Goal: Use online tool/utility

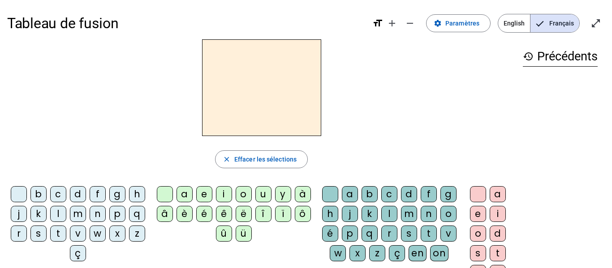
scroll to position [18, 0]
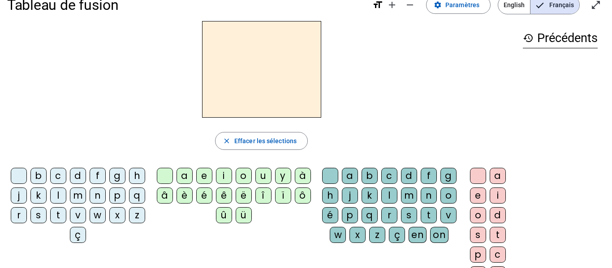
click at [66, 196] on div "l" at bounding box center [58, 196] width 16 height 16
click at [181, 180] on div "a" at bounding box center [185, 176] width 16 height 16
click at [417, 197] on div "m" at bounding box center [409, 196] width 16 height 16
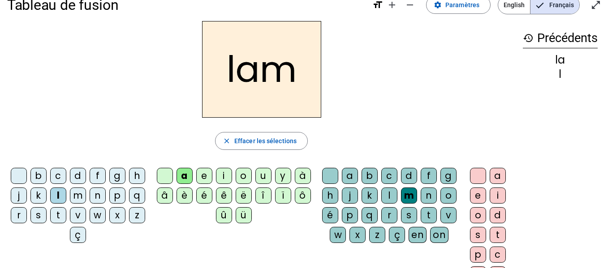
click at [477, 198] on div "e" at bounding box center [478, 196] width 16 height 16
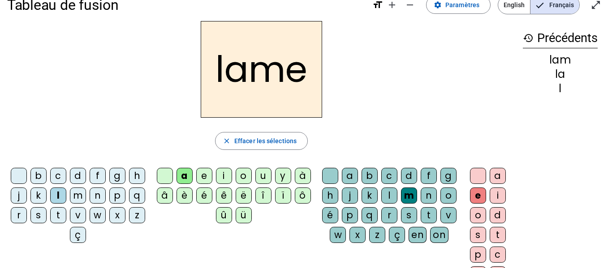
click at [86, 177] on div "d" at bounding box center [78, 176] width 16 height 16
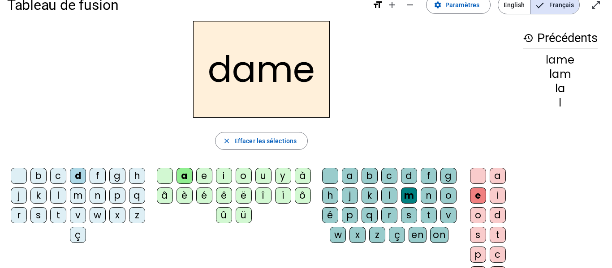
click at [66, 178] on div "c" at bounding box center [58, 176] width 16 height 16
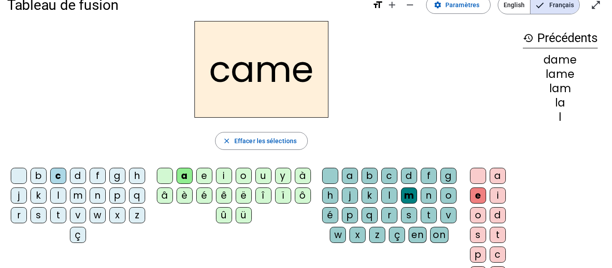
click at [421, 204] on div "n" at bounding box center [429, 196] width 16 height 16
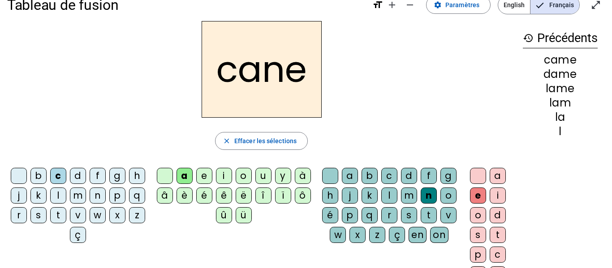
click at [440, 184] on div "g" at bounding box center [448, 176] width 16 height 16
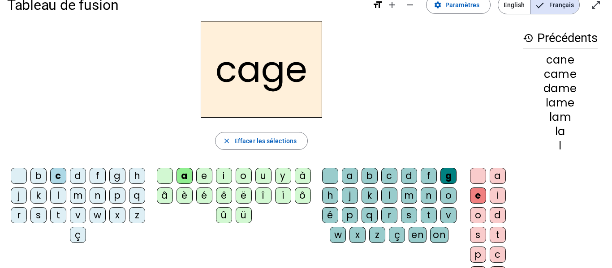
click at [109, 204] on div "p" at bounding box center [117, 196] width 16 height 16
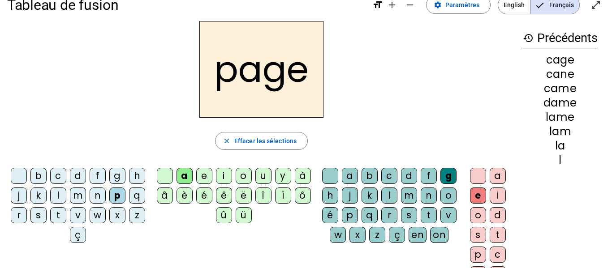
click at [47, 216] on div "s" at bounding box center [38, 215] width 16 height 16
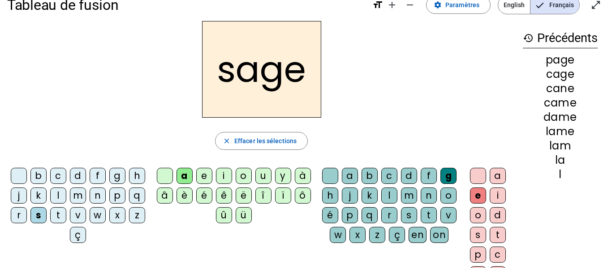
click at [86, 195] on div "m" at bounding box center [78, 196] width 16 height 16
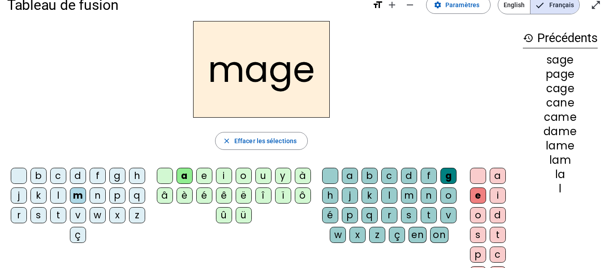
click at [264, 176] on div "u" at bounding box center [263, 176] width 16 height 16
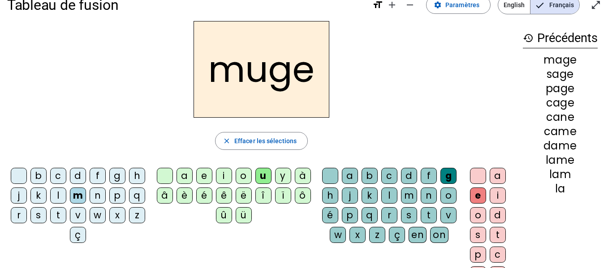
click at [66, 199] on div "l" at bounding box center [58, 196] width 16 height 16
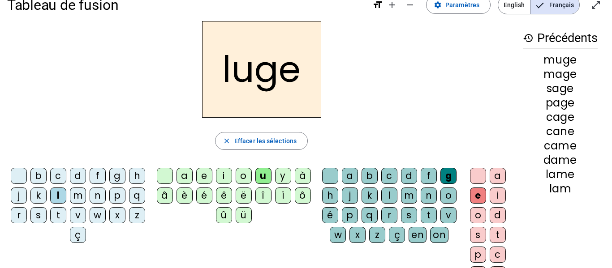
click at [421, 204] on div "n" at bounding box center [429, 196] width 16 height 16
